Goal: Task Accomplishment & Management: Use online tool/utility

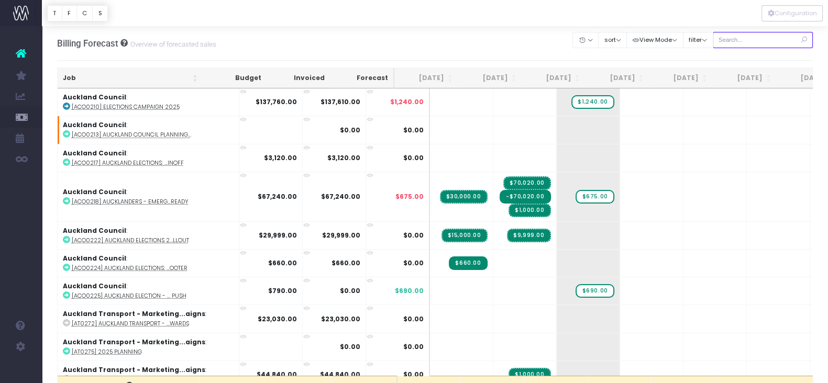
click at [707, 39] on input "text" at bounding box center [763, 40] width 101 height 16
type input "maybe"
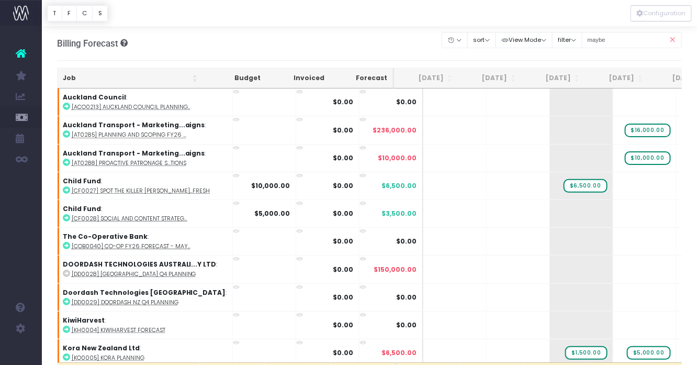
click at [674, 37] on icon at bounding box center [673, 39] width 18 height 21
click at [570, 42] on button "filter" at bounding box center [567, 40] width 30 height 16
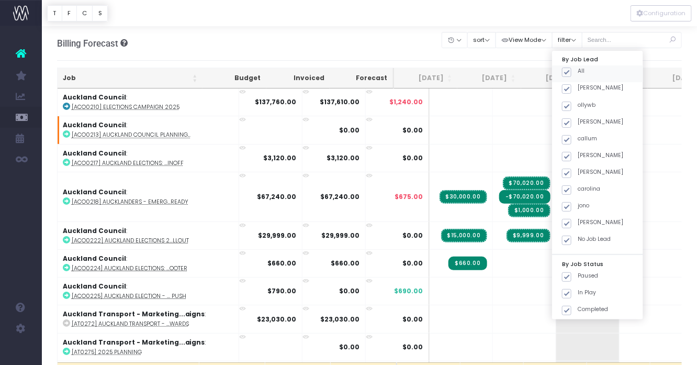
click at [585, 74] on label "All" at bounding box center [573, 71] width 23 height 8
click at [585, 74] on input "All" at bounding box center [581, 70] width 7 height 7
checkbox input "false"
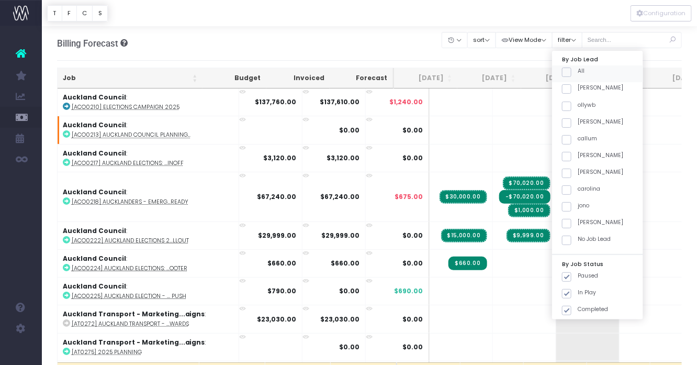
checkbox input "false"
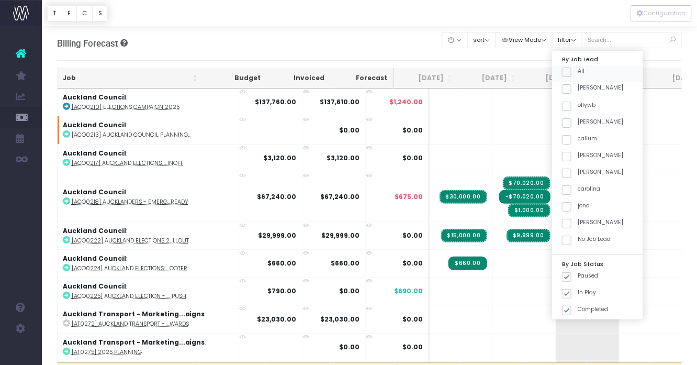
checkbox input "false"
click at [589, 140] on label "callum" at bounding box center [579, 139] width 35 height 8
click at [585, 140] on input "callum" at bounding box center [581, 138] width 7 height 7
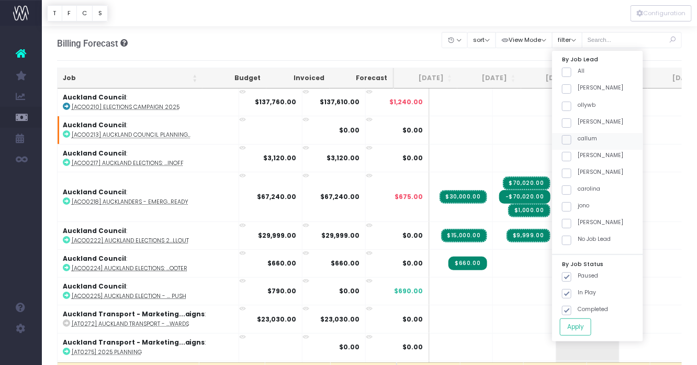
checkbox input "true"
click at [576, 333] on button "Apply" at bounding box center [575, 326] width 31 height 17
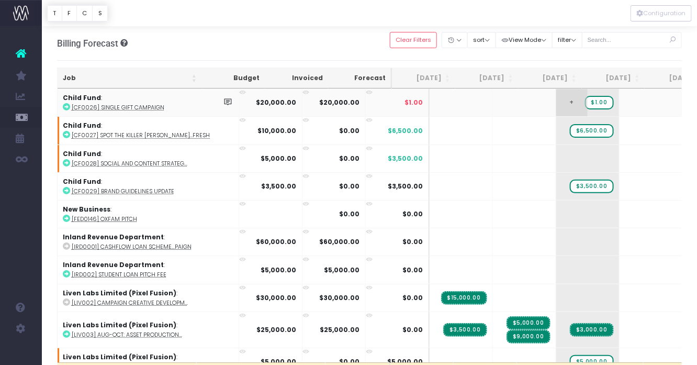
click at [585, 106] on span "$1.00" at bounding box center [599, 103] width 29 height 14
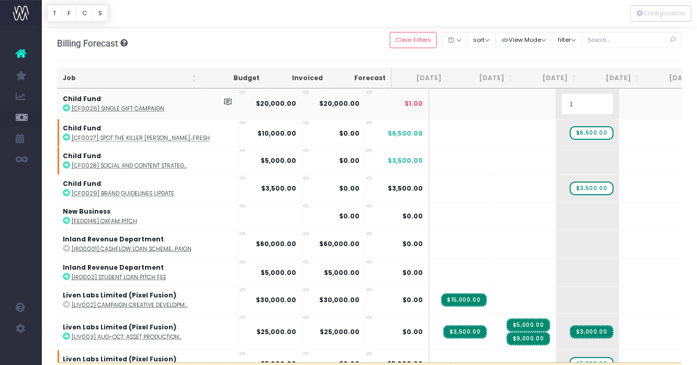
type input "0"
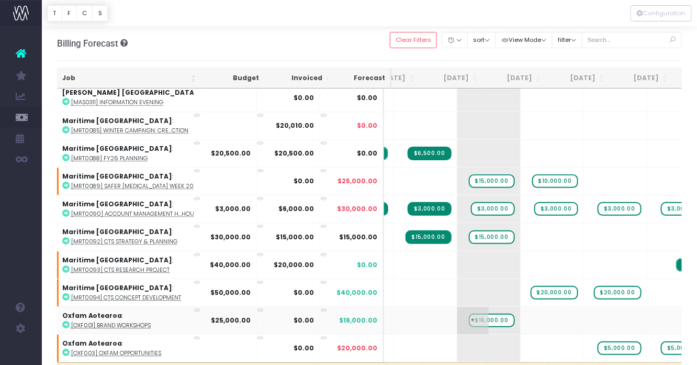
scroll to position [996, 115]
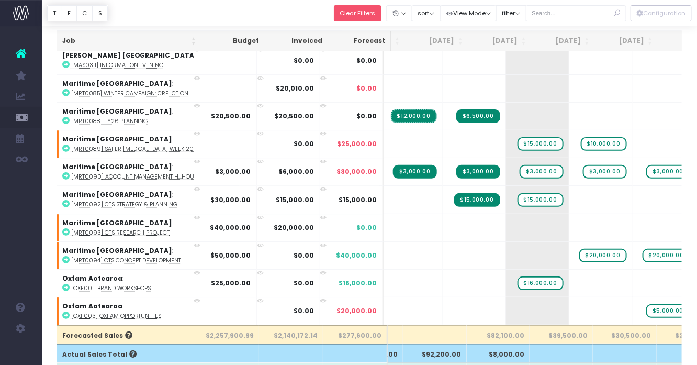
click at [351, 8] on button "Clear Filters" at bounding box center [358, 13] width 48 height 16
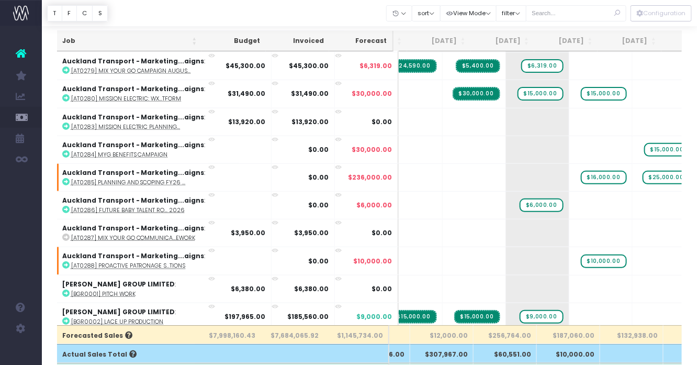
scroll to position [0, 50]
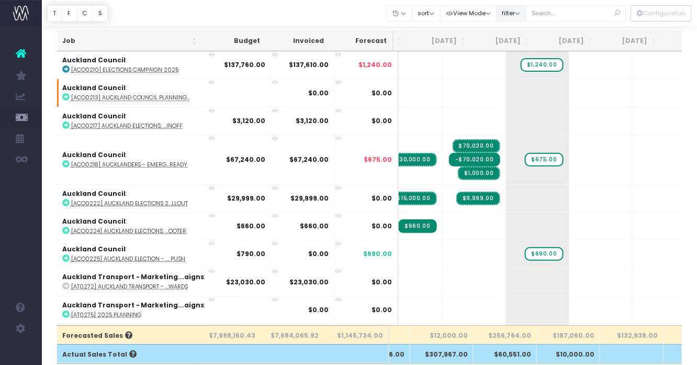
click at [520, 12] on button "filter" at bounding box center [511, 13] width 30 height 16
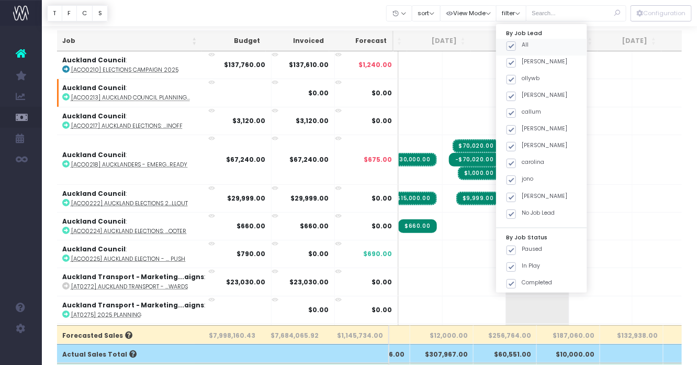
click at [523, 43] on label "All" at bounding box center [518, 45] width 23 height 8
click at [523, 43] on input "All" at bounding box center [526, 44] width 7 height 7
checkbox input "false"
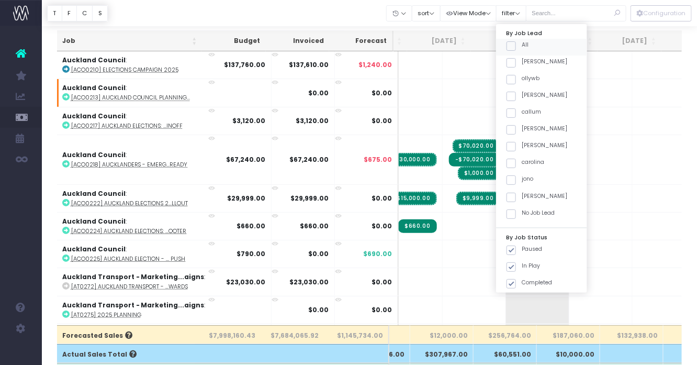
checkbox input "false"
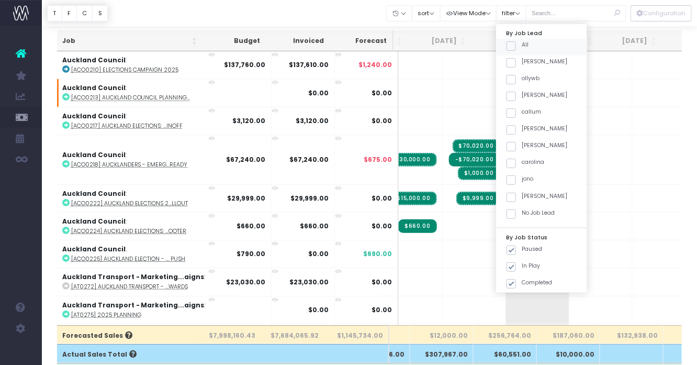
checkbox input "false"
click at [515, 197] on span at bounding box center [511, 197] width 9 height 9
click at [523, 197] on input "[PERSON_NAME]" at bounding box center [526, 195] width 7 height 7
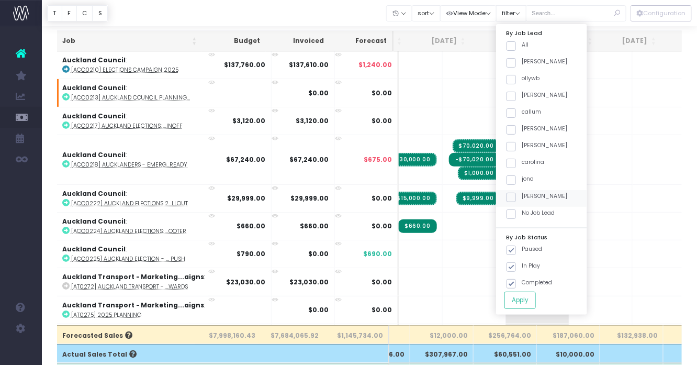
checkbox input "true"
click at [525, 295] on button "Apply" at bounding box center [520, 300] width 31 height 17
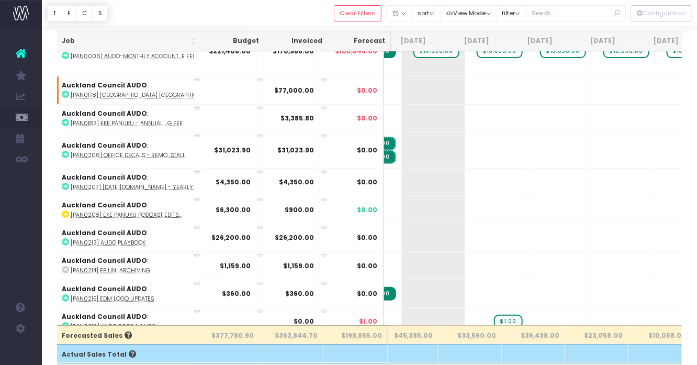
scroll to position [52, 142]
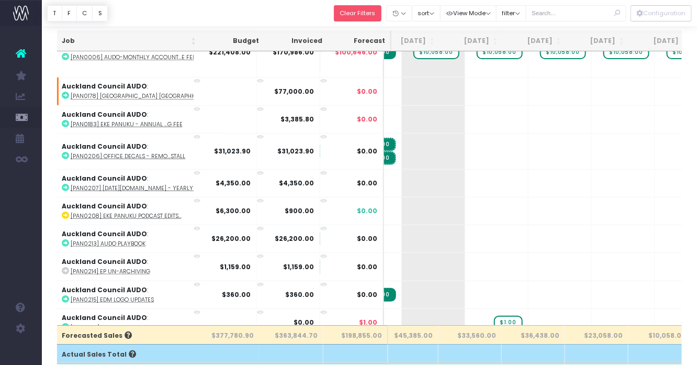
click at [354, 14] on button "Clear Filters" at bounding box center [358, 13] width 48 height 16
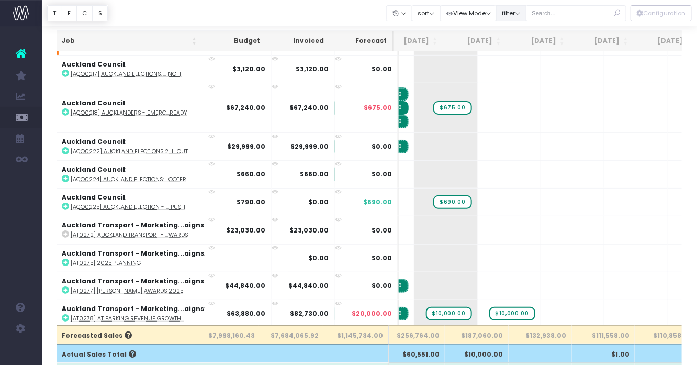
click at [523, 17] on button "filter" at bounding box center [511, 13] width 30 height 16
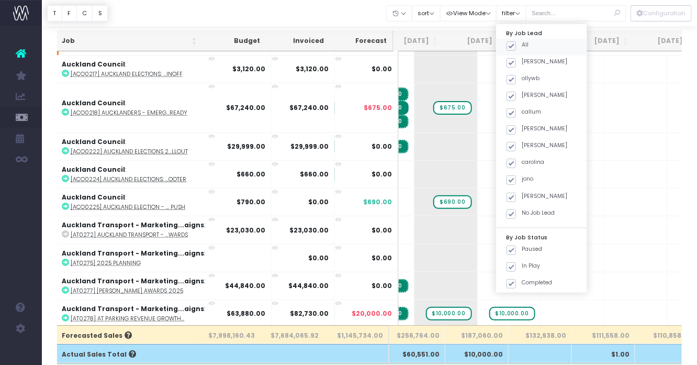
click at [519, 50] on div "All" at bounding box center [541, 47] width 91 height 17
click at [513, 47] on span at bounding box center [511, 45] width 9 height 9
click at [523, 47] on input "All" at bounding box center [526, 44] width 7 height 7
checkbox input "false"
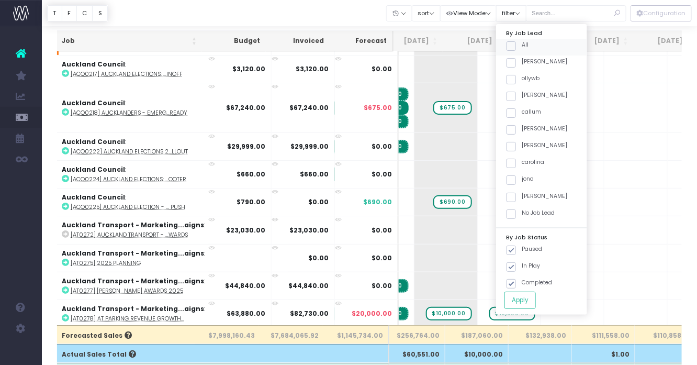
checkbox input "false"
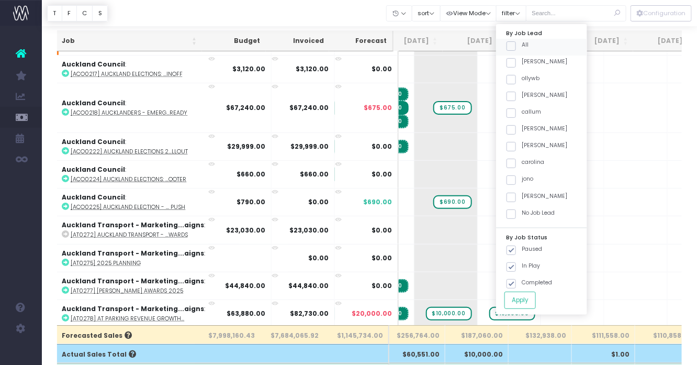
checkbox input "false"
click at [516, 93] on span at bounding box center [511, 96] width 9 height 9
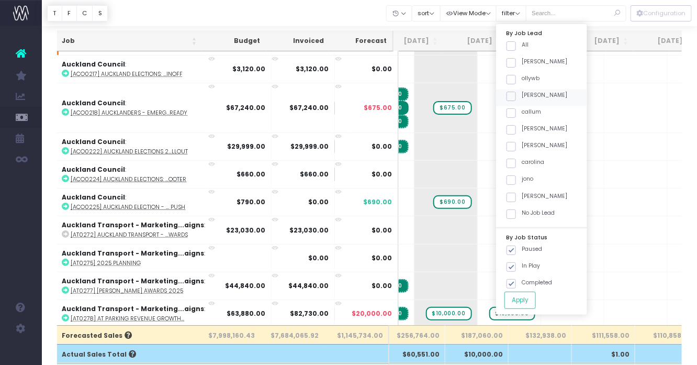
click at [523, 93] on input "[PERSON_NAME]" at bounding box center [526, 94] width 7 height 7
checkbox input "true"
click at [517, 305] on button "Apply" at bounding box center [520, 300] width 31 height 17
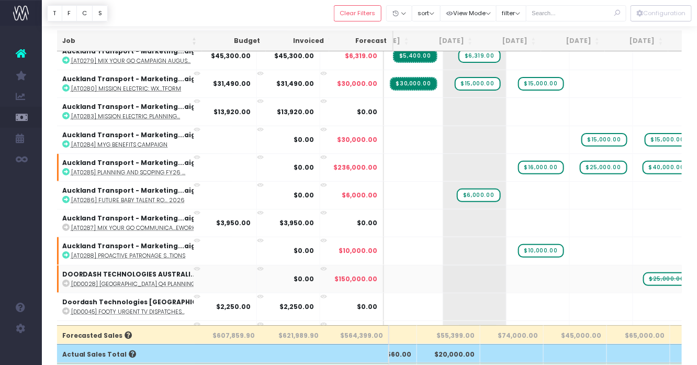
scroll to position [121, 120]
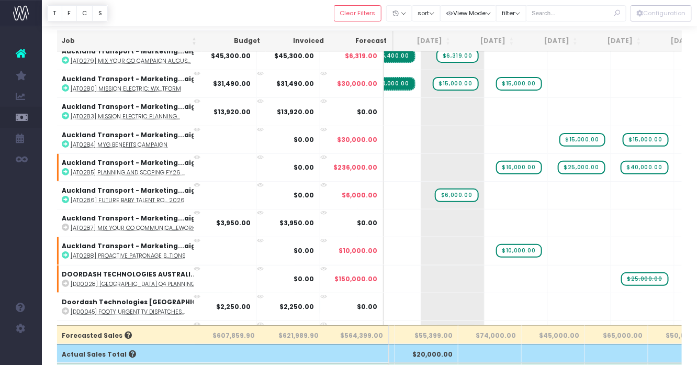
click at [362, 2] on div at bounding box center [370, 13] width 656 height 26
click at [362, 8] on button "Clear Filters" at bounding box center [358, 13] width 48 height 16
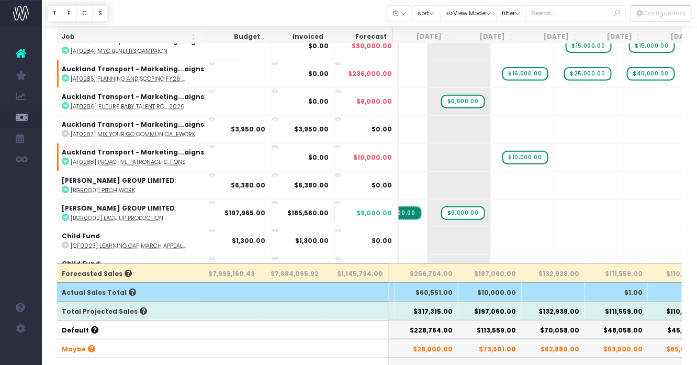
scroll to position [158, 0]
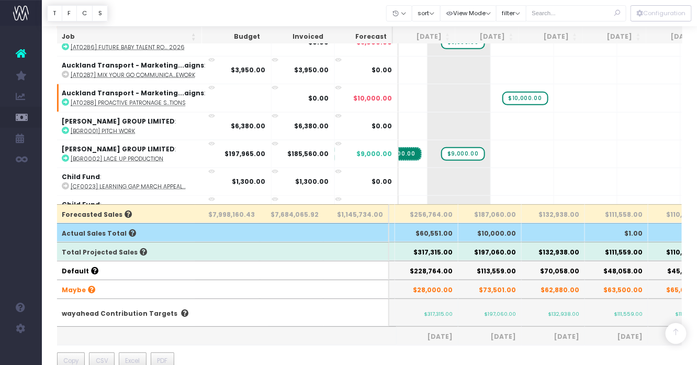
click at [499, 254] on th "$197,060.00" at bounding box center [490, 251] width 63 height 19
click at [425, 249] on th "$317,315.00" at bounding box center [426, 251] width 63 height 19
click at [486, 251] on th "$197,060.00" at bounding box center [490, 251] width 63 height 19
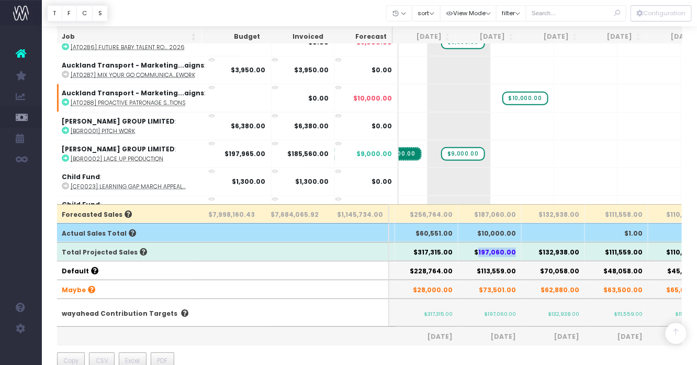
click at [486, 251] on th "$197,060.00" at bounding box center [490, 251] width 63 height 19
click at [539, 264] on th "$70,058.00" at bounding box center [553, 270] width 63 height 19
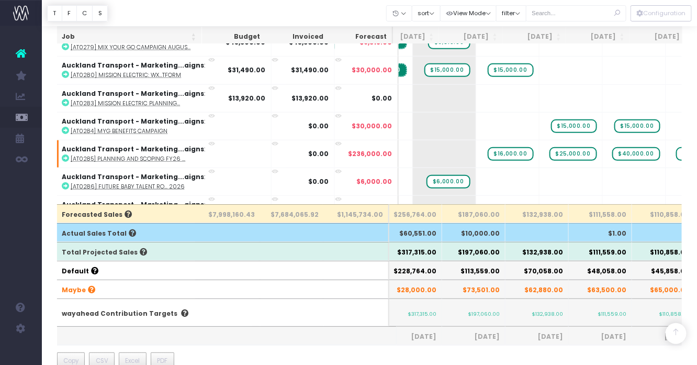
scroll to position [0, 143]
click at [571, 11] on input "text" at bounding box center [576, 13] width 101 height 16
type input "effi"
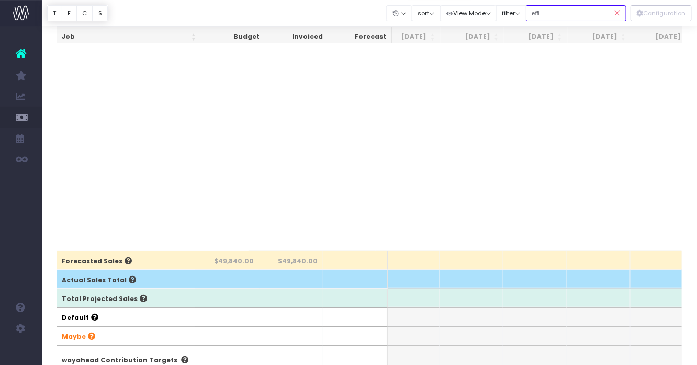
scroll to position [0, 0]
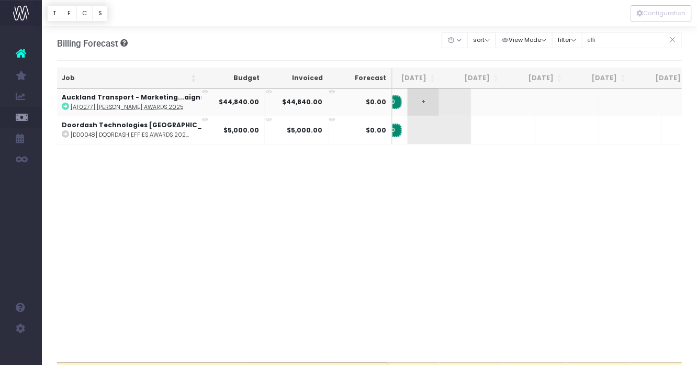
click at [408, 98] on span "+" at bounding box center [423, 101] width 31 height 27
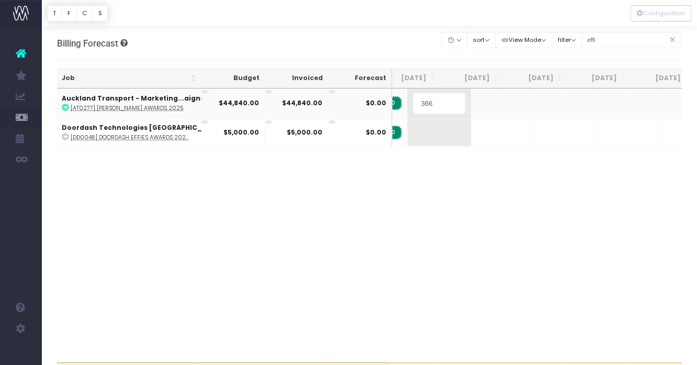
type input "3660"
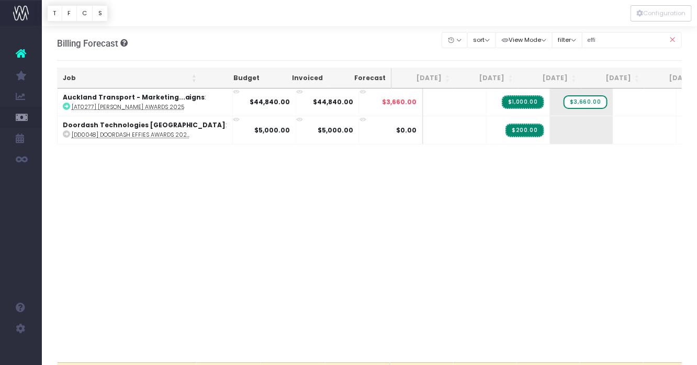
click at [671, 39] on icon at bounding box center [673, 39] width 18 height 21
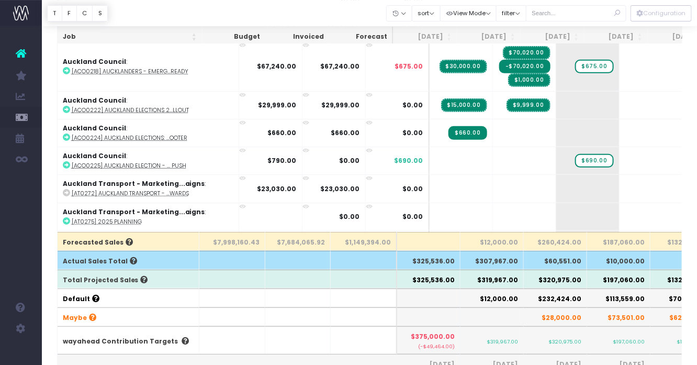
scroll to position [131, 0]
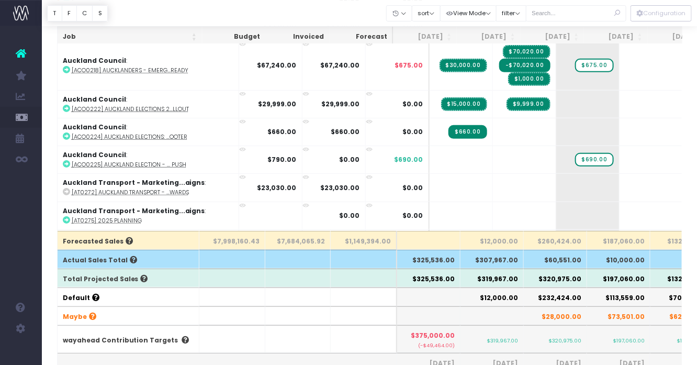
click at [555, 316] on th "$28,000.00" at bounding box center [555, 315] width 63 height 19
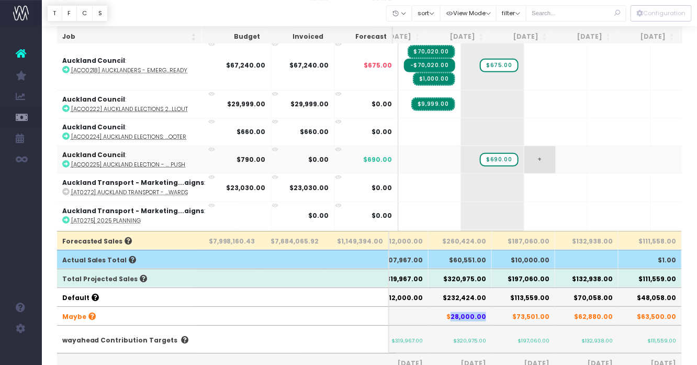
scroll to position [0, 98]
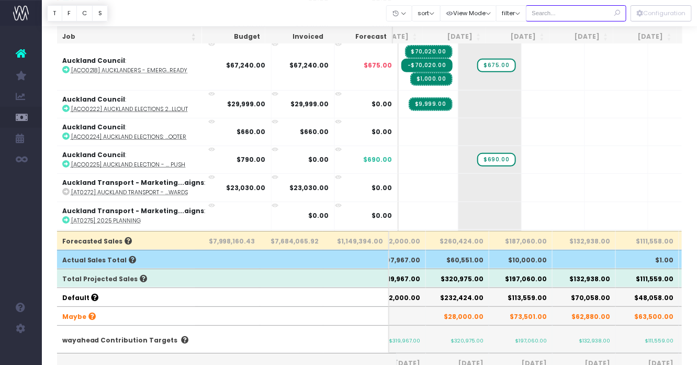
click at [563, 12] on input "text" at bounding box center [576, 13] width 101 height 16
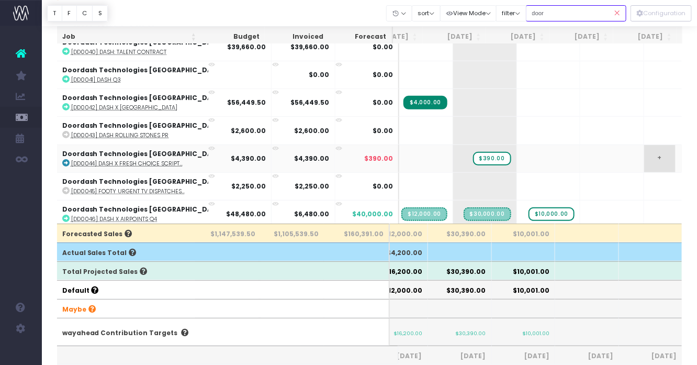
scroll to position [0, 115]
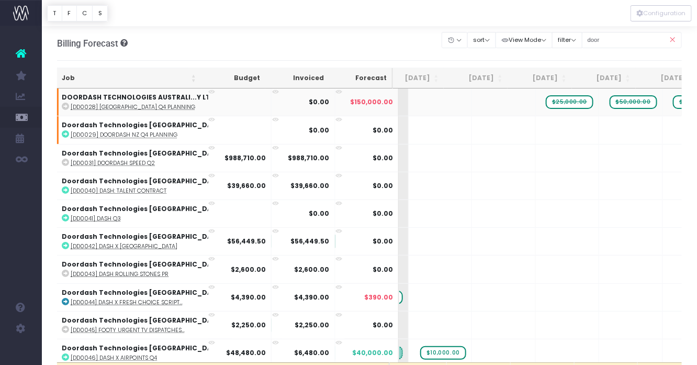
click at [132, 106] on abbr "[DD0028] Australia Q4 Planning" at bounding box center [133, 107] width 125 height 8
click at [621, 43] on input "door" at bounding box center [632, 40] width 101 height 16
click at [606, 38] on input "door" at bounding box center [632, 40] width 101 height 16
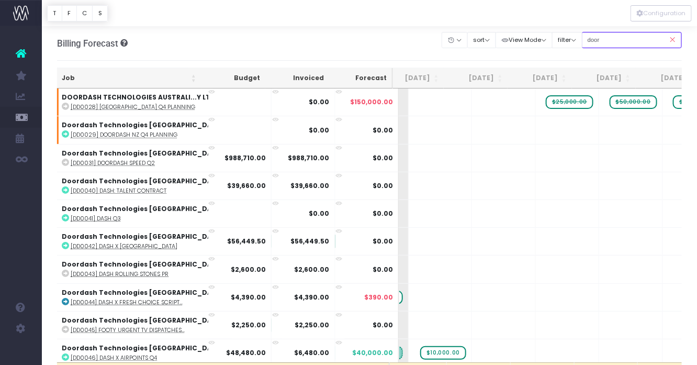
click at [606, 38] on input "door" at bounding box center [632, 40] width 101 height 16
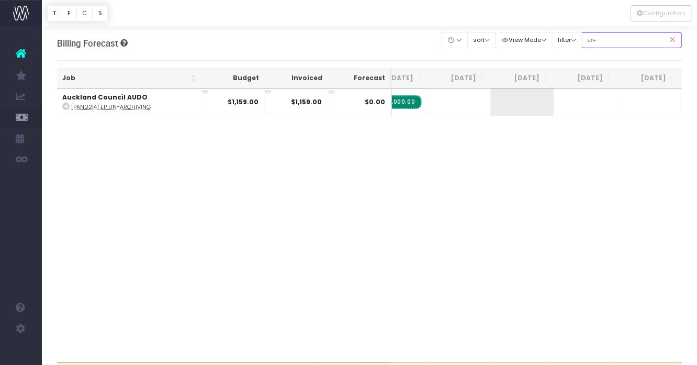
scroll to position [0, 18]
type input "un-"
click at [527, 102] on td "+" at bounding box center [532, 101] width 63 height 27
click at [512, 216] on div "Job Budget Invoiced Forecast Jul 25 Aug 25 Sep 25 Oct 25 Nov 25 Dec 25 Jan 26 F…" at bounding box center [370, 225] width 626 height 274
